Goal: Information Seeking & Learning: Learn about a topic

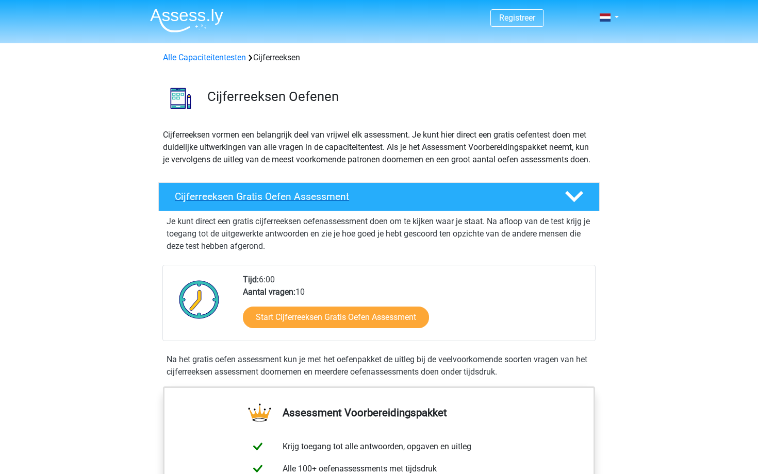
click at [256, 203] on h4 "Cijferreeksen Gratis Oefen Assessment" at bounding box center [361, 197] width 373 height 12
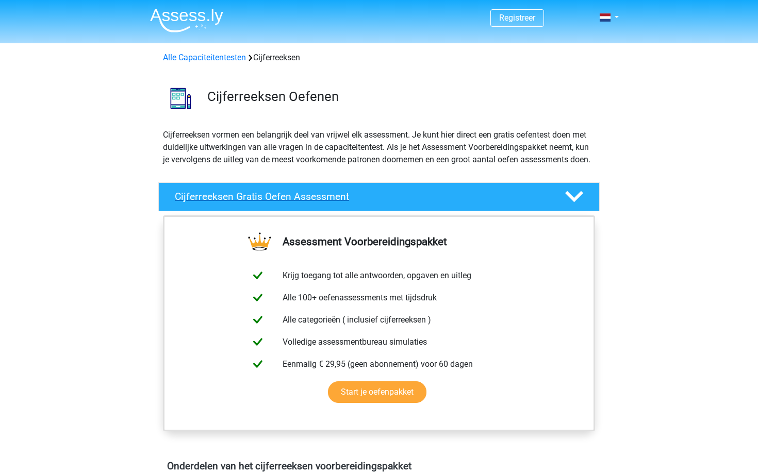
click at [263, 202] on div "Cijferreeksen Gratis Oefen Assessment" at bounding box center [378, 196] width 441 height 29
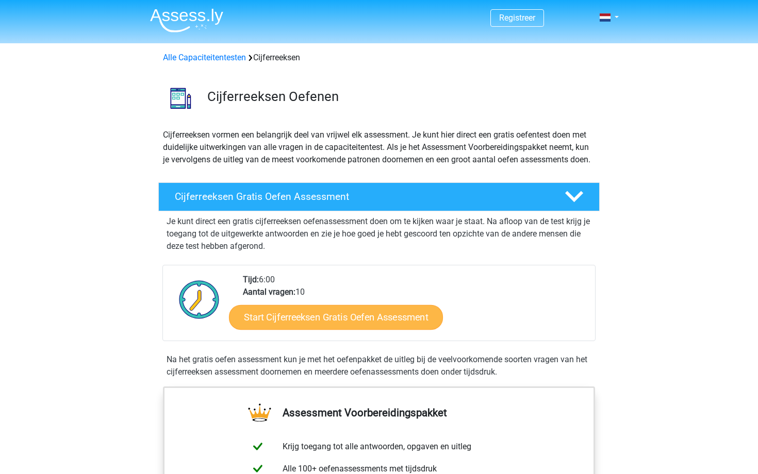
click at [317, 329] on link "Start Cijferreeksen Gratis Oefen Assessment" at bounding box center [336, 317] width 214 height 25
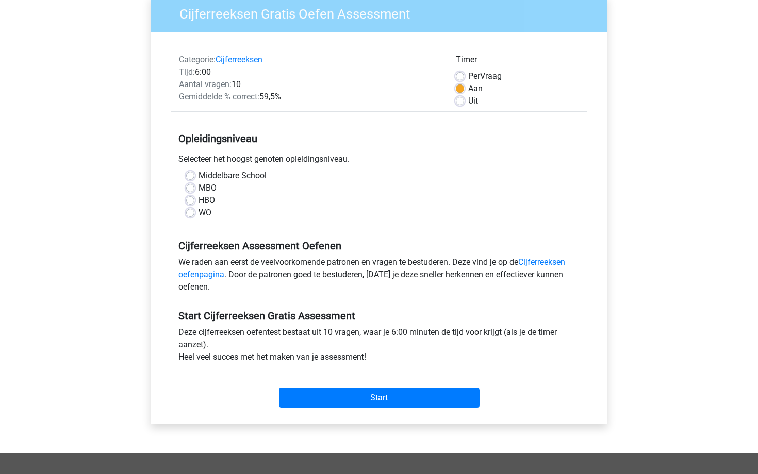
scroll to position [124, 0]
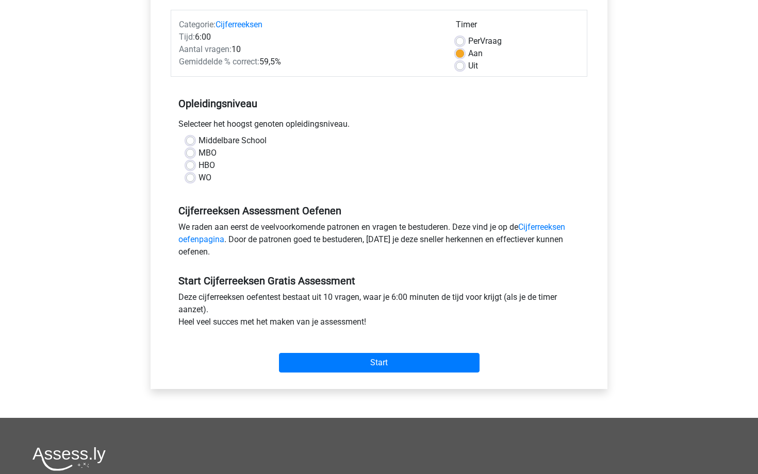
click at [198, 165] on label "HBO" at bounding box center [206, 165] width 16 height 12
click at [193, 165] on input "HBO" at bounding box center [190, 164] width 8 height 10
radio input "true"
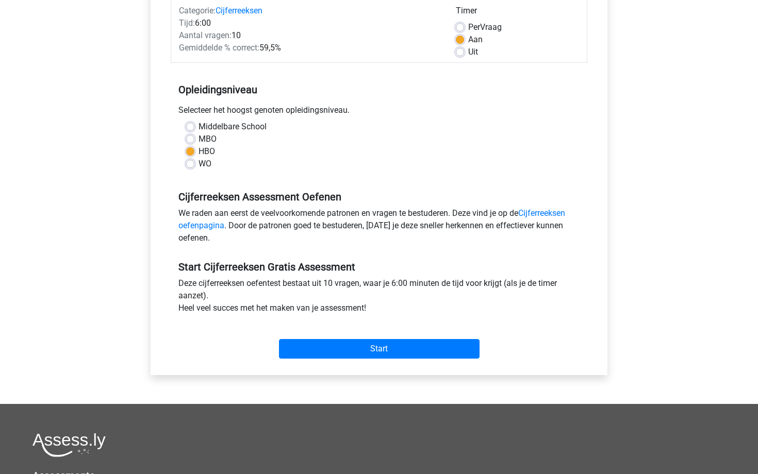
click at [360, 361] on div "Start" at bounding box center [379, 341] width 416 height 44
click at [374, 353] on input "Start" at bounding box center [379, 349] width 200 height 20
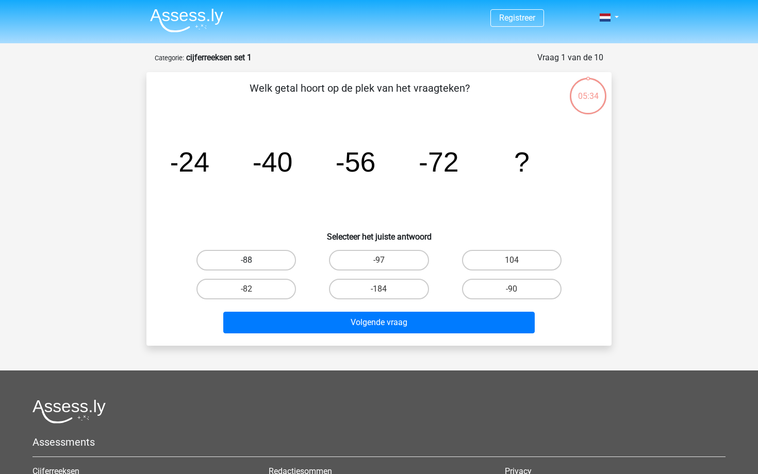
click at [261, 259] on label "-88" at bounding box center [245, 260] width 99 height 21
click at [253, 260] on input "-88" at bounding box center [249, 263] width 7 height 7
radio input "true"
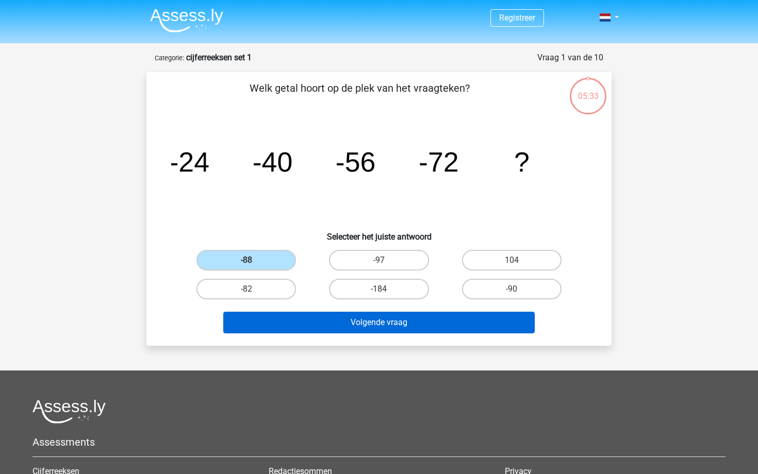
click at [366, 316] on button "Volgende vraag" at bounding box center [379, 323] width 312 height 22
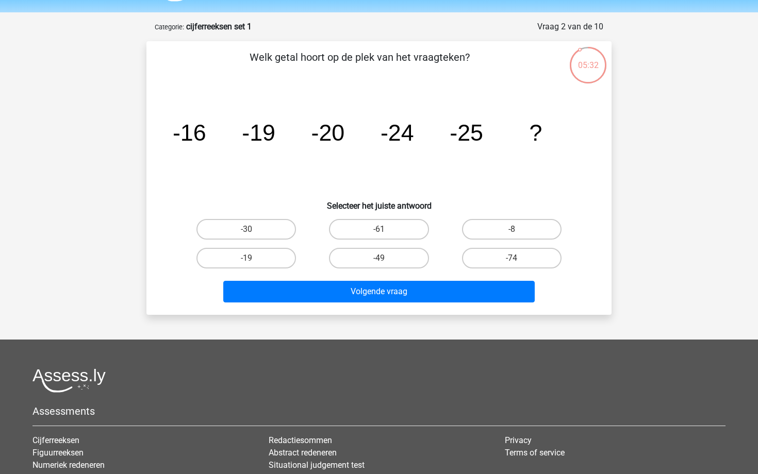
scroll to position [24, 0]
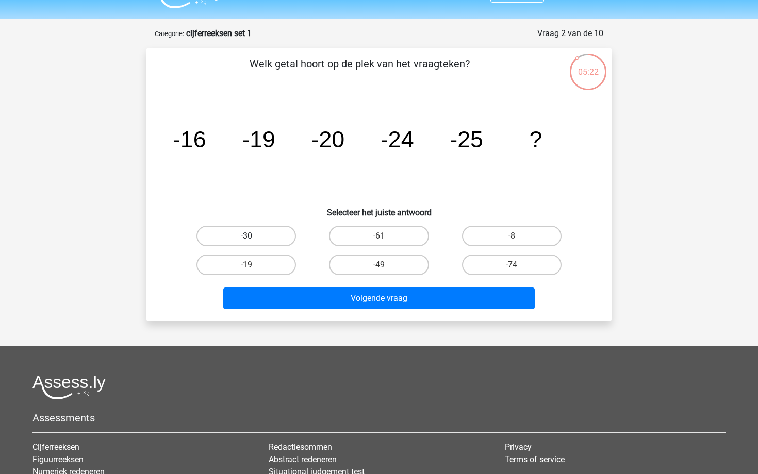
click at [263, 244] on label "-30" at bounding box center [245, 236] width 99 height 21
click at [253, 243] on input "-30" at bounding box center [249, 239] width 7 height 7
radio input "true"
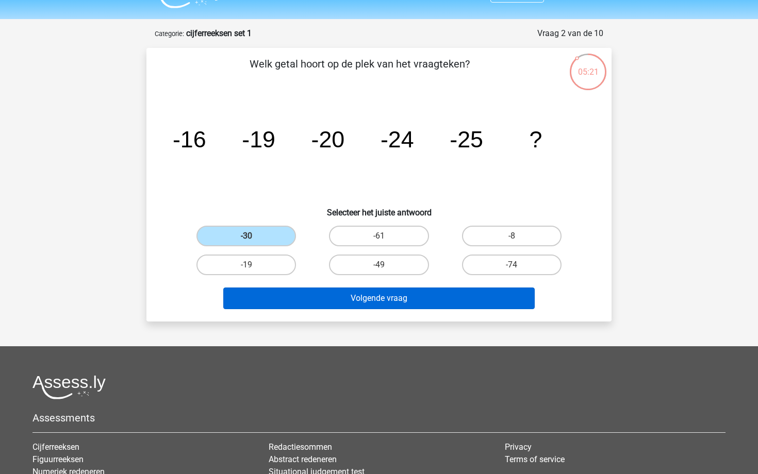
click at [362, 296] on button "Volgende vraag" at bounding box center [379, 299] width 312 height 22
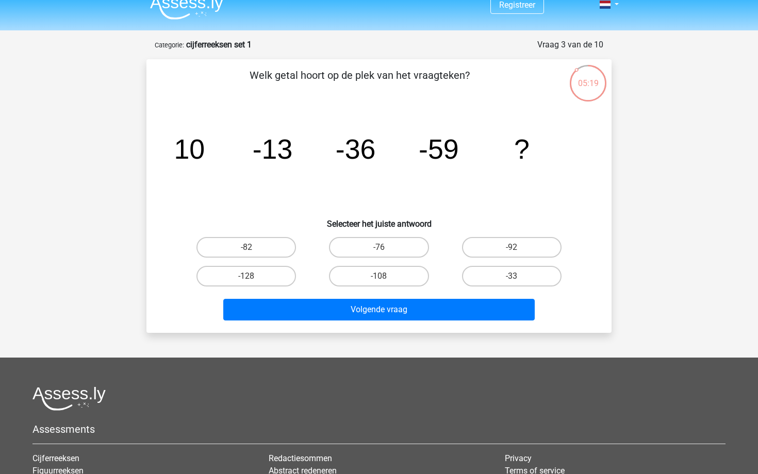
scroll to position [5, 0]
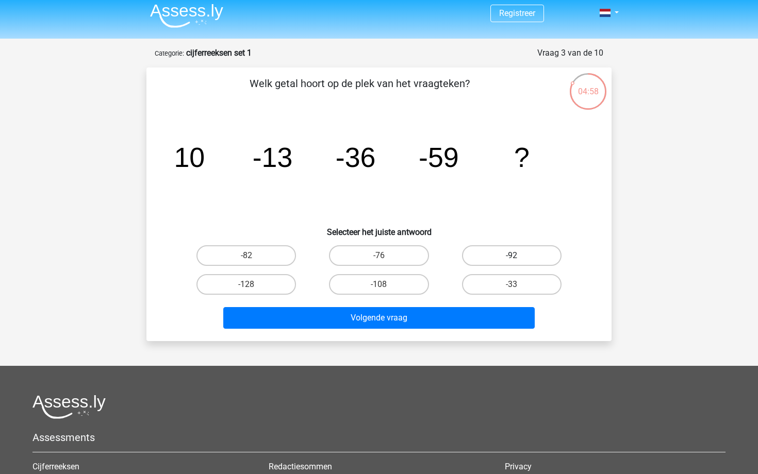
click at [499, 252] on label "-92" at bounding box center [511, 255] width 99 height 21
click at [511, 256] on input "-92" at bounding box center [514, 259] width 7 height 7
radio input "true"
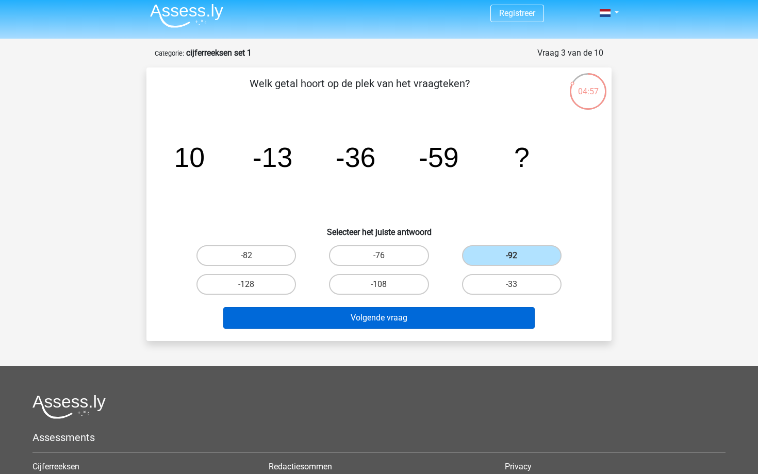
click at [462, 309] on button "Volgende vraag" at bounding box center [379, 318] width 312 height 22
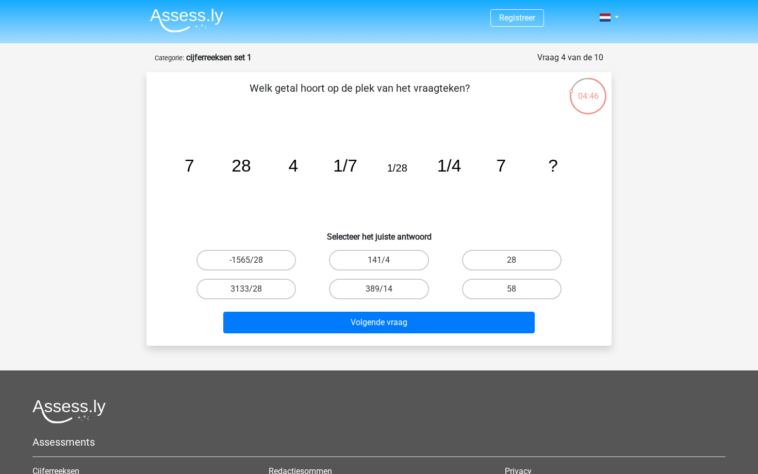
scroll to position [0, 0]
click at [498, 263] on label "28" at bounding box center [511, 260] width 99 height 21
click at [511, 263] on input "28" at bounding box center [514, 263] width 7 height 7
radio input "true"
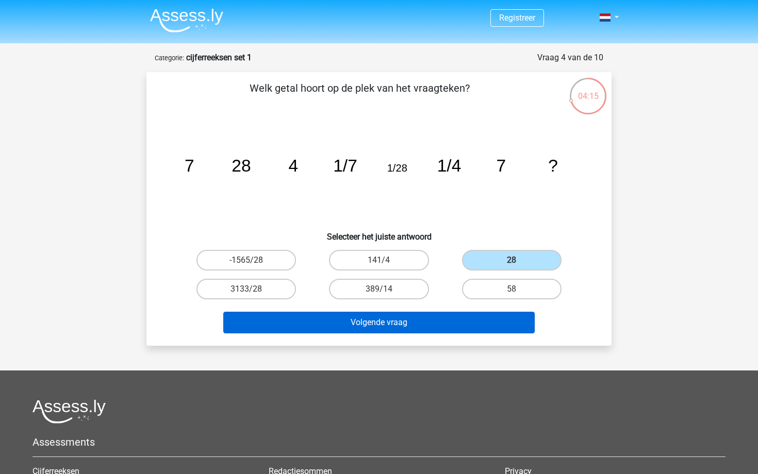
click at [395, 325] on button "Volgende vraag" at bounding box center [379, 323] width 312 height 22
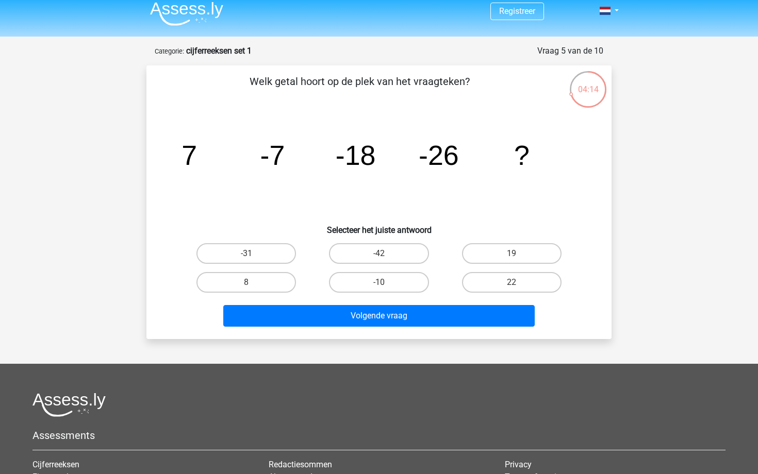
scroll to position [2, 0]
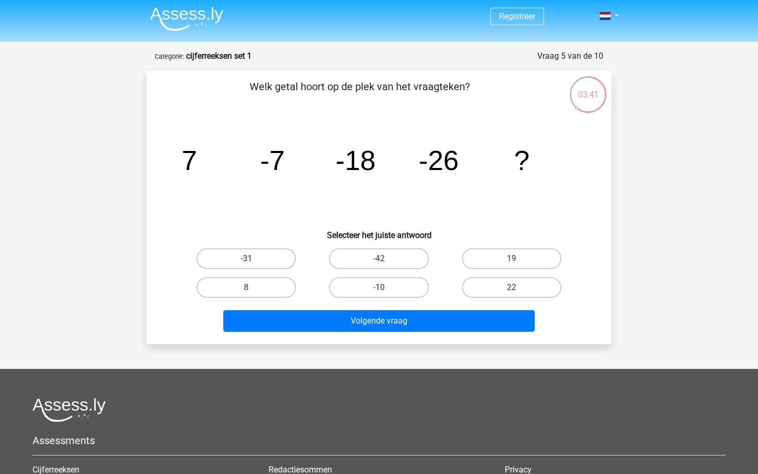
click at [256, 255] on label "-31" at bounding box center [245, 258] width 99 height 21
click at [253, 259] on input "-31" at bounding box center [249, 262] width 7 height 7
radio input "true"
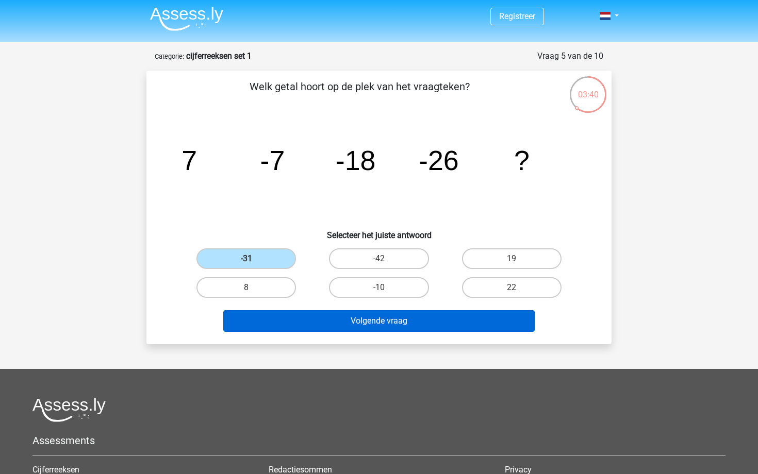
click at [327, 314] on button "Volgende vraag" at bounding box center [379, 321] width 312 height 22
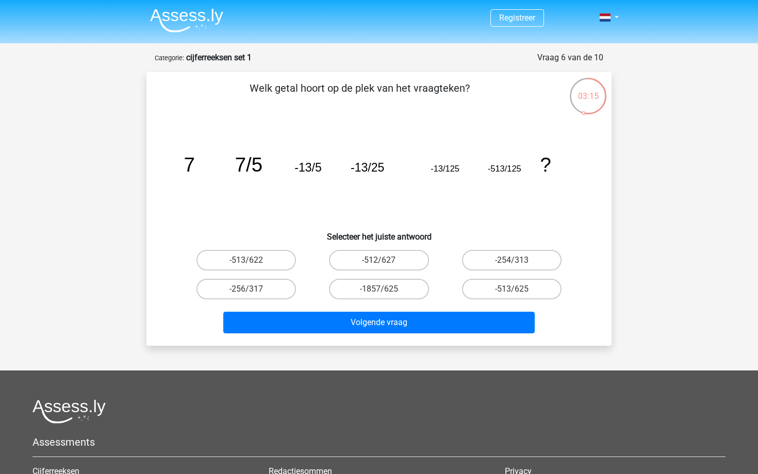
scroll to position [0, 0]
click at [378, 286] on label "-1857/625" at bounding box center [378, 289] width 99 height 21
click at [379, 289] on input "-1857/625" at bounding box center [382, 292] width 7 height 7
radio input "true"
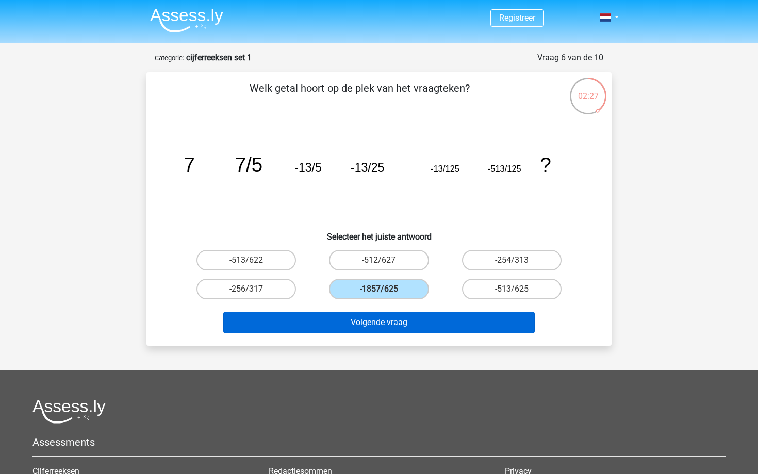
click at [405, 319] on button "Volgende vraag" at bounding box center [379, 323] width 312 height 22
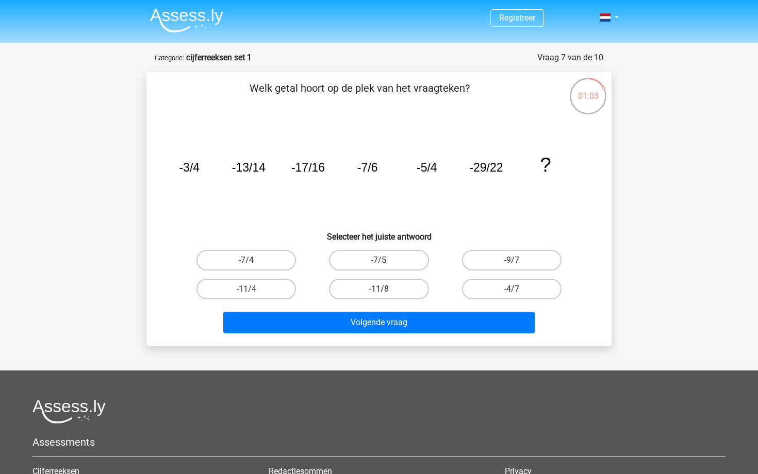
click at [409, 292] on label "-11/8" at bounding box center [378, 289] width 99 height 21
click at [386, 292] on input "-11/8" at bounding box center [382, 292] width 7 height 7
radio input "true"
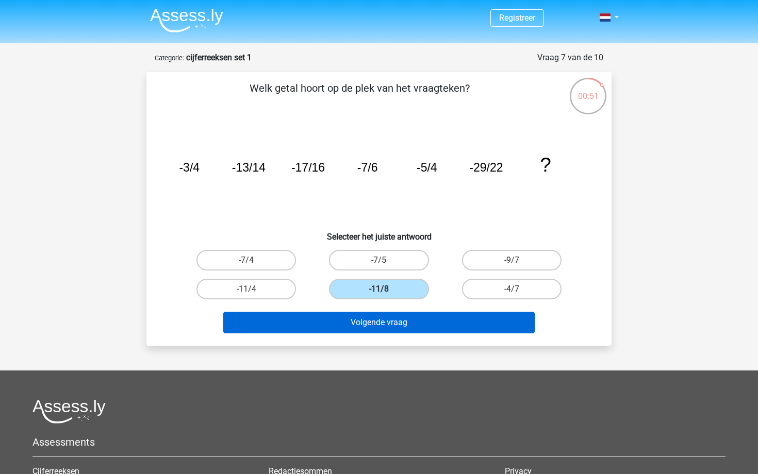
click at [414, 319] on button "Volgende vraag" at bounding box center [379, 323] width 312 height 22
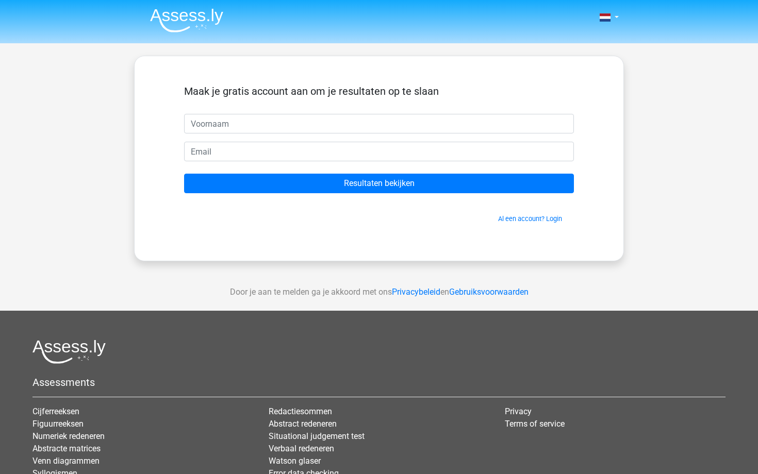
click at [361, 258] on div "Maak je gratis account aan om je resultaten op te slaan Resultaten bekijken Al …" at bounding box center [379, 159] width 490 height 206
